Goal: Find specific page/section: Find specific page/section

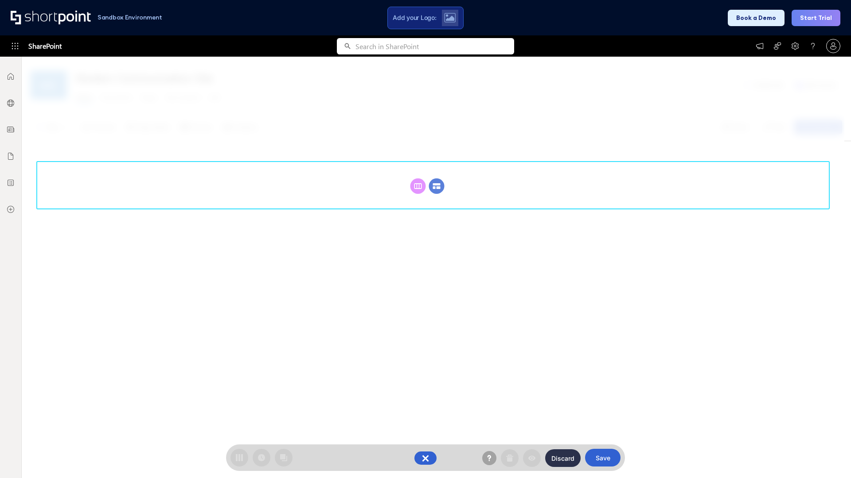
click at [436, 179] on circle at bounding box center [437, 187] width 16 height 16
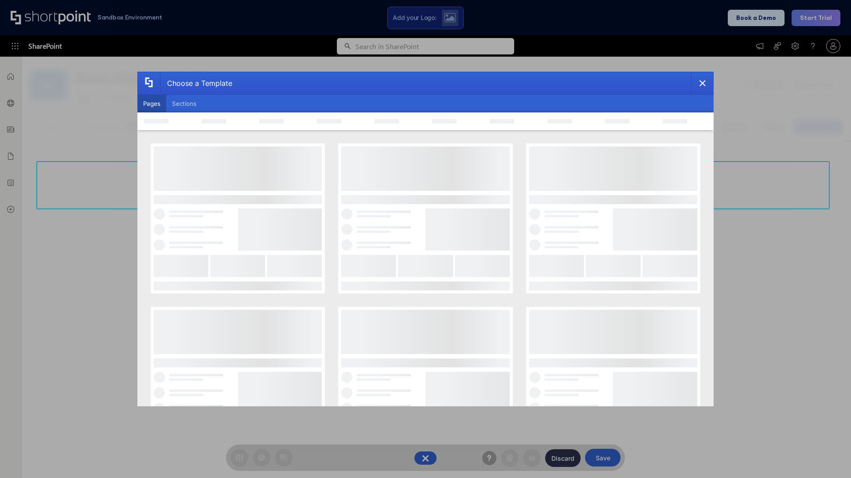
scroll to position [121, 0]
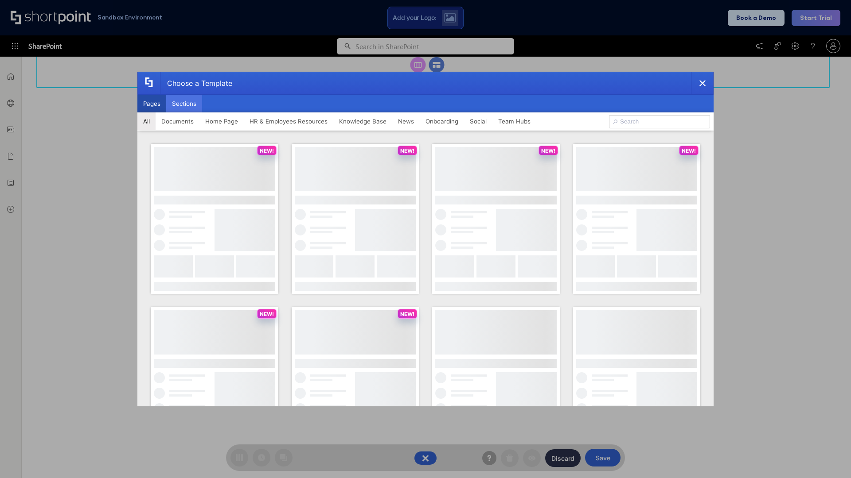
click at [184, 104] on button "Sections" at bounding box center [184, 104] width 36 height 18
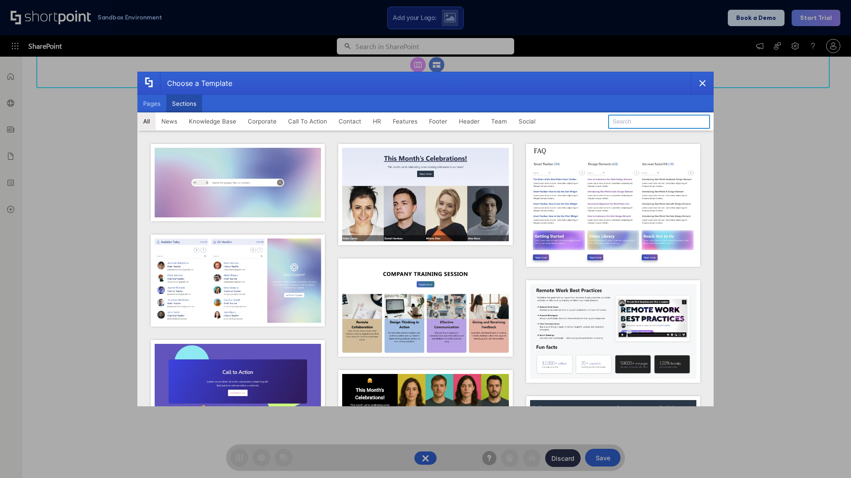
type input "Events"
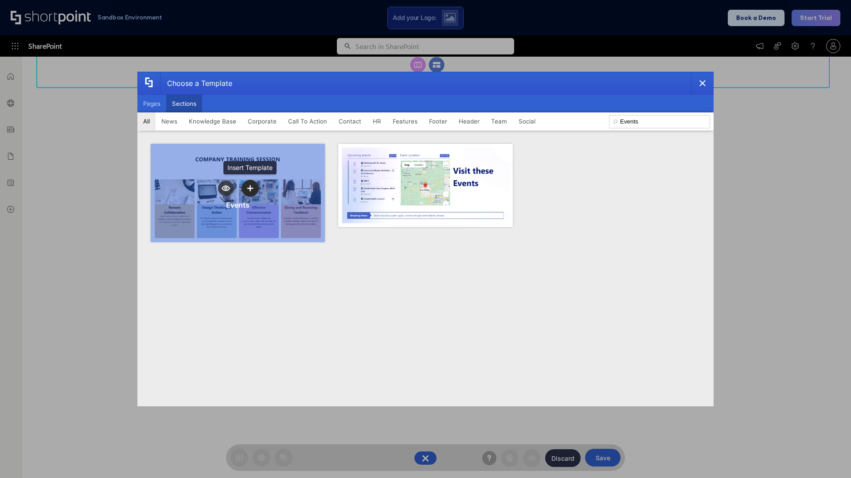
click at [250, 188] on icon "template selector" at bounding box center [250, 189] width 6 height 6
